Goal: Task Accomplishment & Management: Use online tool/utility

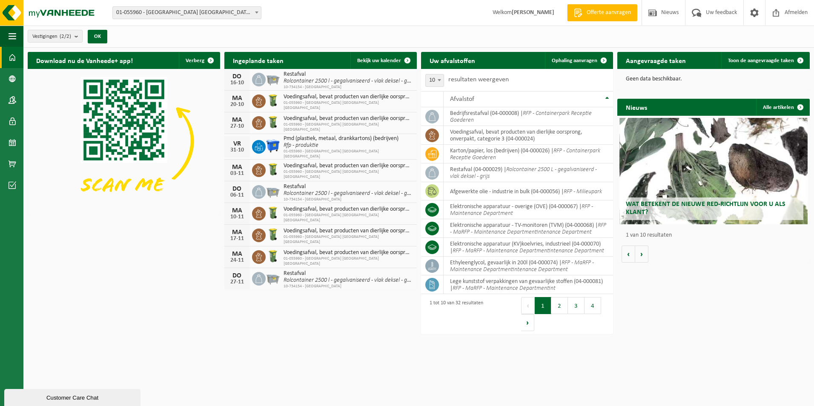
click at [117, 266] on div "Download nu de Vanheede+ app! Verberg Ingeplande taken Bekijk uw kalender [DATE…" at bounding box center [419, 182] width 786 height 268
click at [9, 163] on span at bounding box center [13, 163] width 8 height 21
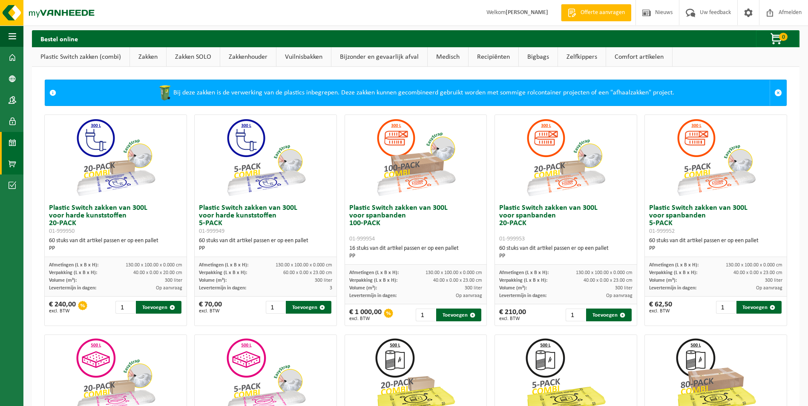
click at [17, 140] on link "Kalender" at bounding box center [11, 142] width 23 height 21
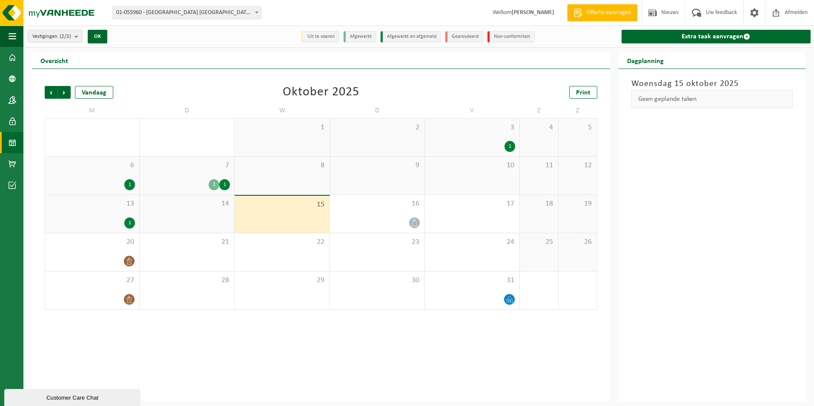
click at [757, 288] on div "Woensdag 15 oktober 2025 Geen geplande taken" at bounding box center [712, 235] width 187 height 333
click at [724, 234] on div "Woensdag 15 oktober 2025 Geen geplande taken" at bounding box center [712, 235] width 187 height 333
click at [112, 213] on div "13 1" at bounding box center [92, 214] width 94 height 38
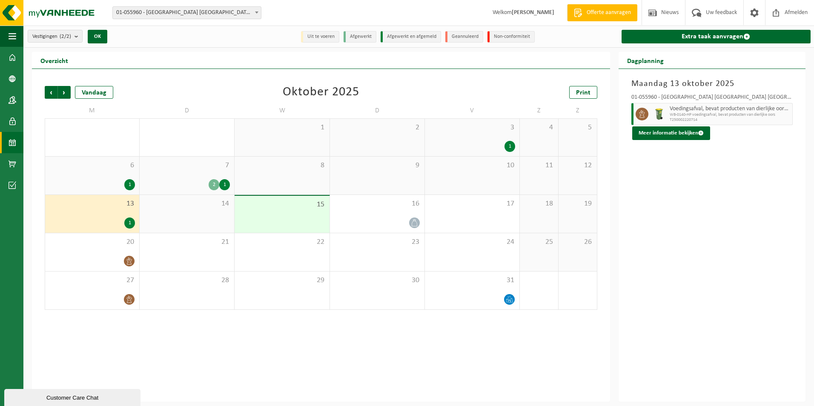
click at [734, 207] on div "Maandag 13 oktober 2025 01-055960 - ROCKWOOL BELGIUM NV - WIJNEGEM Voedingsafva…" at bounding box center [712, 235] width 187 height 333
click at [721, 257] on div "Maandag 13 oktober 2025 01-055960 - ROCKWOOL BELGIUM NV - WIJNEGEM Voedingsafva…" at bounding box center [712, 235] width 187 height 333
click at [698, 36] on link "Extra taak aanvragen" at bounding box center [715, 37] width 189 height 14
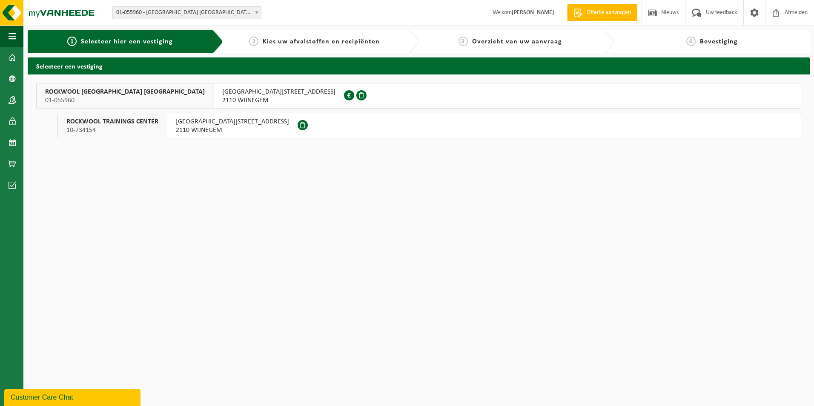
click at [93, 95] on span "ROCKWOOL BELGIUM NV" at bounding box center [125, 92] width 160 height 9
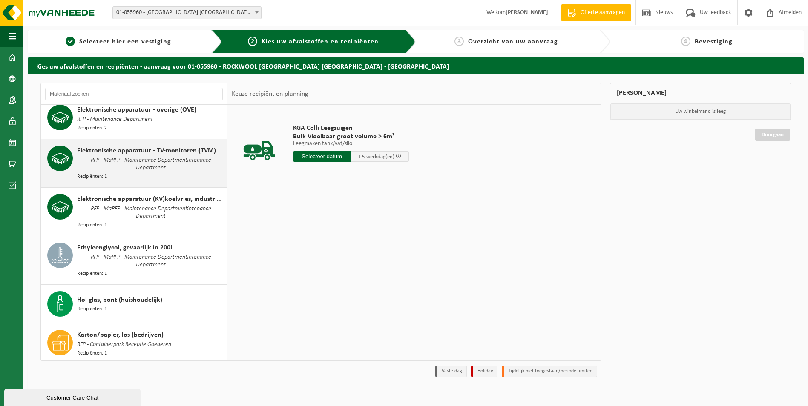
scroll to position [213, 0]
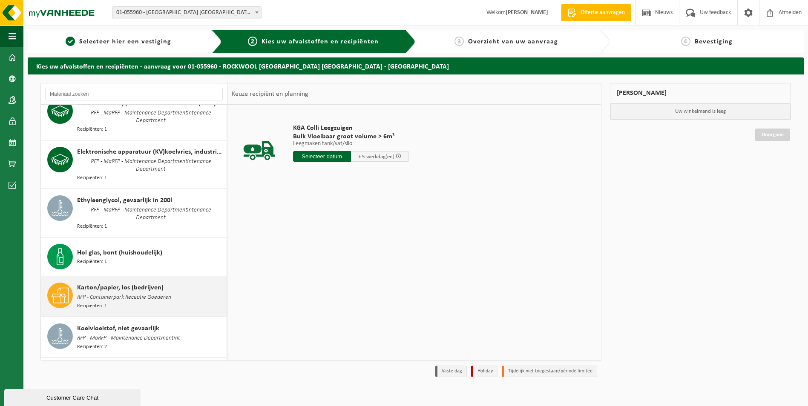
click at [174, 283] on div "Karton/papier, los (bedrijven) RFP - Containerpark Receptie Goederen Recipiënte…" at bounding box center [150, 297] width 147 height 28
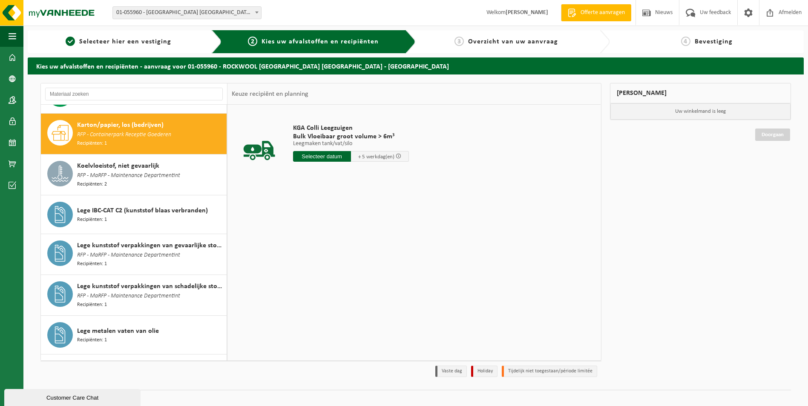
scroll to position [375, 0]
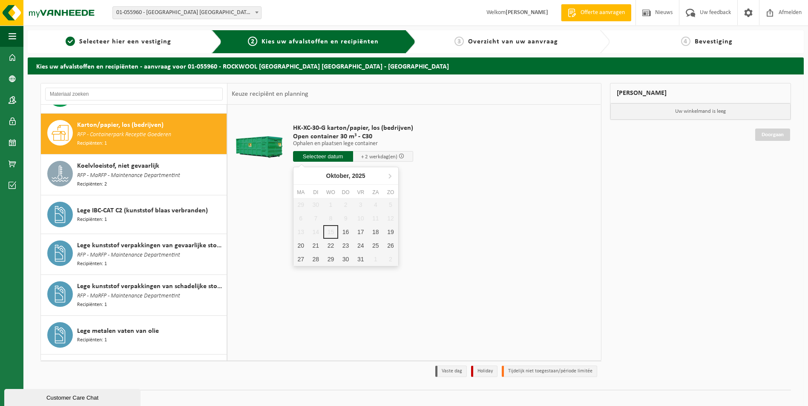
click at [328, 157] on input "text" at bounding box center [323, 156] width 60 height 11
click at [358, 229] on div "17" at bounding box center [360, 232] width 15 height 14
type input "Van 2025-10-17"
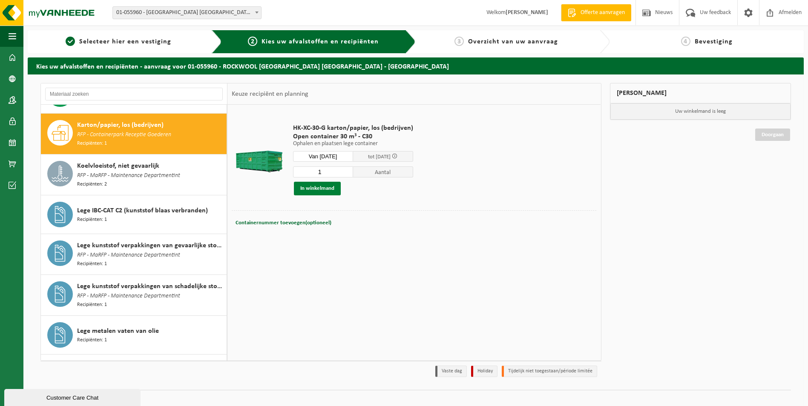
click at [313, 186] on button "In winkelmand" at bounding box center [317, 189] width 47 height 14
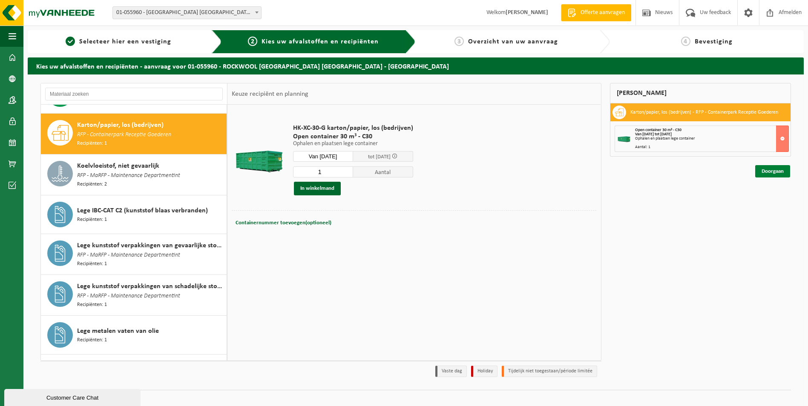
click at [772, 170] on link "Doorgaan" at bounding box center [772, 171] width 35 height 12
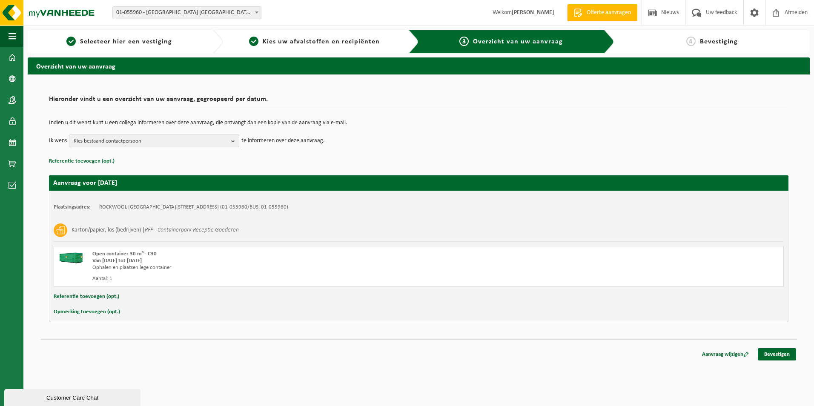
click at [234, 141] on b "button" at bounding box center [235, 141] width 8 height 12
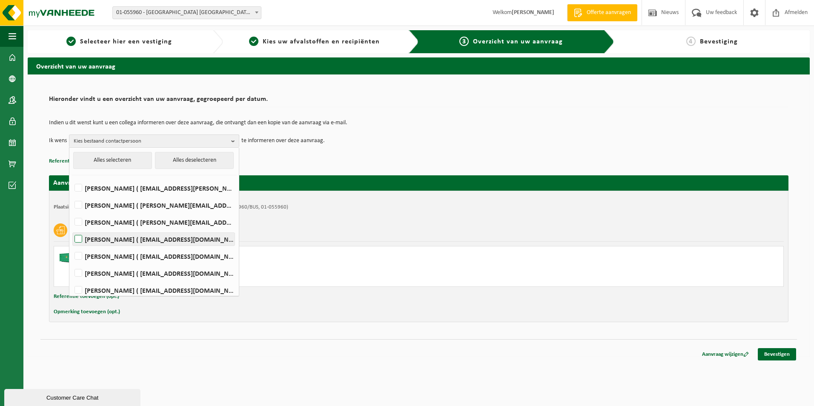
drag, startPoint x: 78, startPoint y: 221, endPoint x: 76, endPoint y: 234, distance: 13.3
click at [77, 221] on label "Walter Daems ( walter.daems@rockfon.com )" at bounding box center [154, 222] width 162 height 13
click at [72, 212] on input "Walter Daems ( walter.daems@rockfon.com )" at bounding box center [71, 211] width 0 height 0
checkbox input "true"
click at [77, 240] on label "Bruno De Wael ( bruno.de.wael@rockfon.com )" at bounding box center [154, 239] width 162 height 13
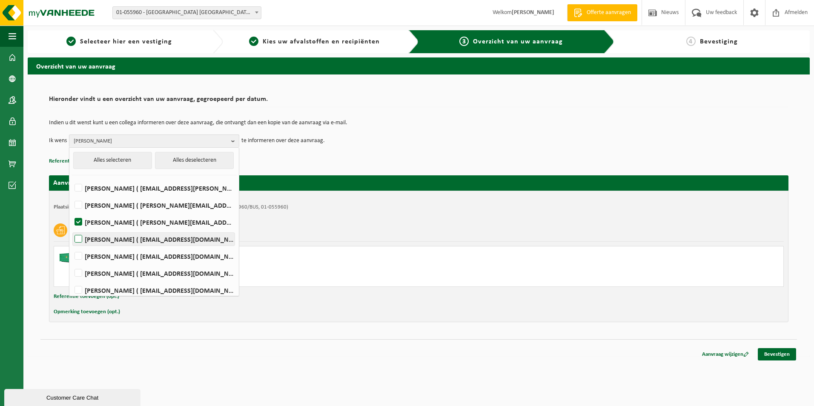
click at [72, 229] on input "Bruno De Wael ( bruno.de.wael@rockfon.com )" at bounding box center [71, 228] width 0 height 0
checkbox input "true"
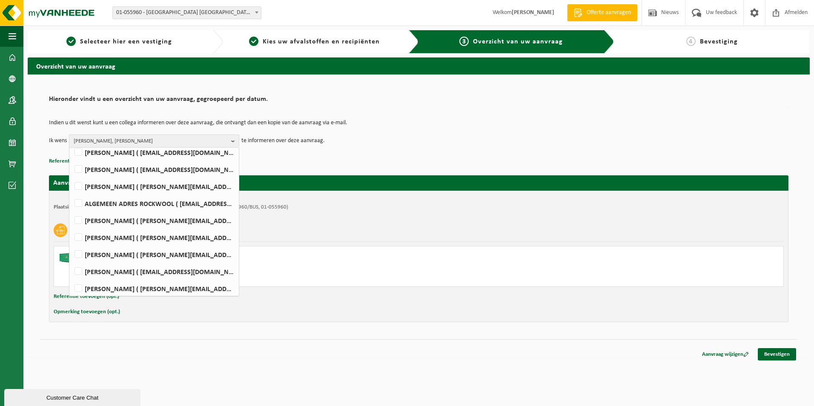
scroll to position [141, 0]
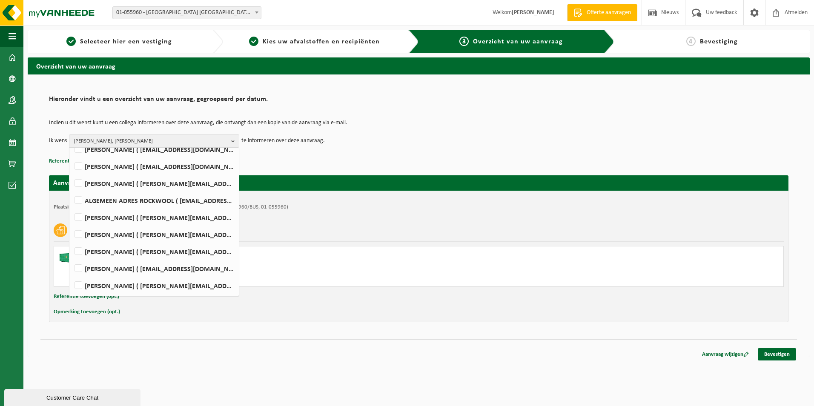
click at [616, 125] on td "Indien u dit wenst kunt u een collega informeren over deze aanvraag, die ontvan…" at bounding box center [418, 127] width 739 height 14
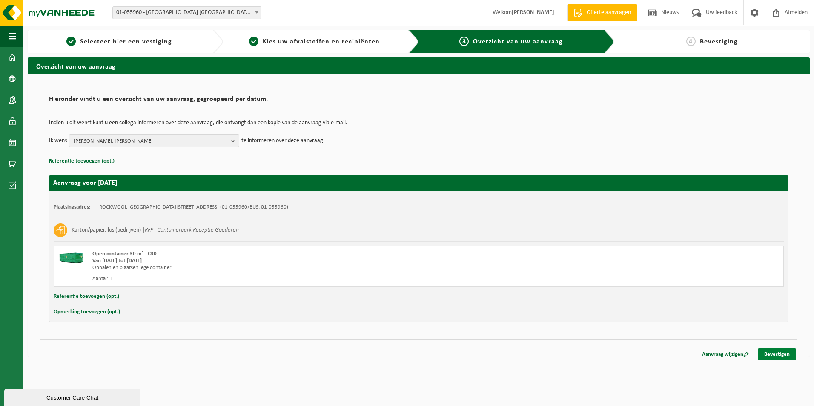
click at [791, 358] on link "Bevestigen" at bounding box center [777, 354] width 38 height 12
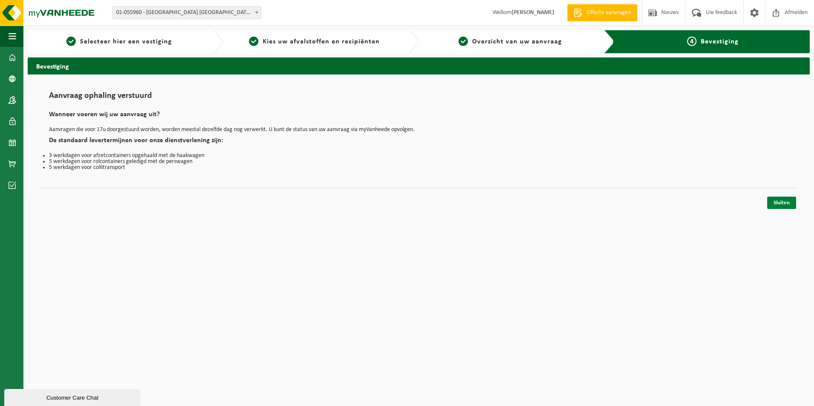
click at [793, 202] on link "Sluiten" at bounding box center [781, 203] width 29 height 12
